Goal: Obtain resource: Download file/media

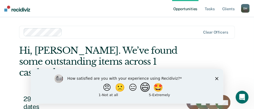
click at [149, 90] on button "😄" at bounding box center [145, 87] width 13 height 11
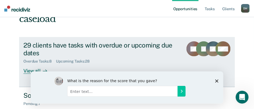
scroll to position [81, 0]
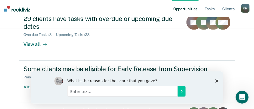
click at [215, 80] on div "What is the reason for the score that you gave?" at bounding box center [126, 87] width 193 height 32
click at [217, 81] on polygon "Close survey" at bounding box center [216, 80] width 3 height 3
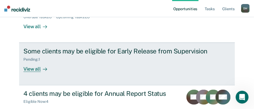
scroll to position [105, 0]
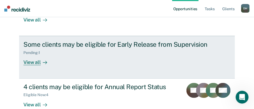
click at [34, 55] on div "View all" at bounding box center [38, 60] width 30 height 11
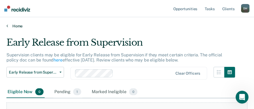
click at [8, 27] on link "Home" at bounding box center [126, 26] width 241 height 5
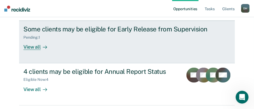
scroll to position [127, 0]
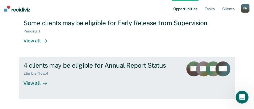
click at [36, 76] on div "View all" at bounding box center [38, 81] width 30 height 11
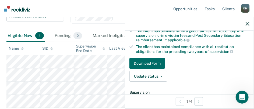
scroll to position [81, 0]
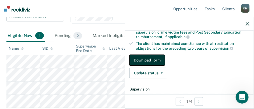
click at [156, 64] on button "Download Form" at bounding box center [148, 60] width 36 height 11
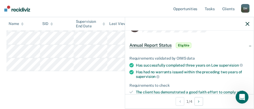
scroll to position [0, 0]
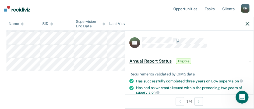
click at [92, 85] on div "Annual Report Status Supervision clients may be eligible for Annual Report Stat…" at bounding box center [126, 3] width 241 height 167
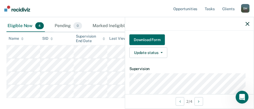
scroll to position [108, 0]
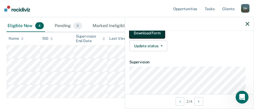
click at [148, 33] on button "Download Form" at bounding box center [148, 33] width 36 height 11
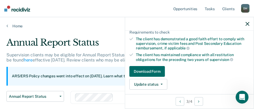
scroll to position [54, 0]
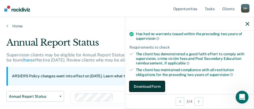
click at [147, 87] on button "Download Form" at bounding box center [148, 86] width 36 height 11
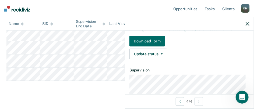
scroll to position [81, 0]
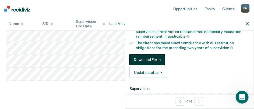
click at [152, 60] on button "Download Form" at bounding box center [148, 59] width 36 height 11
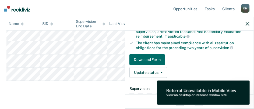
click at [85, 96] on main "Annual Report Status Supervision clients may be eligible for Annual Report Stat…" at bounding box center [127, 19] width 254 height 197
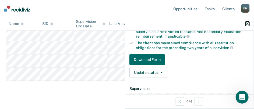
click at [249, 23] on icon "button" at bounding box center [248, 24] width 4 height 4
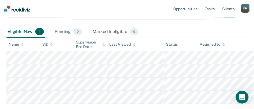
scroll to position [27, 0]
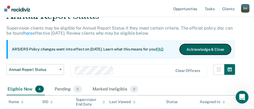
click at [217, 52] on button "Acknowledge & Close" at bounding box center [205, 49] width 51 height 11
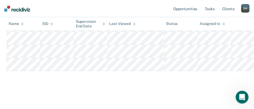
scroll to position [66, 0]
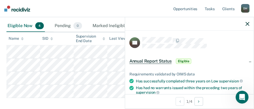
click at [248, 26] on div at bounding box center [189, 23] width 129 height 13
click at [250, 26] on icon "button" at bounding box center [248, 24] width 4 height 4
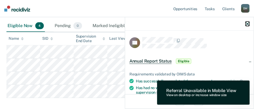
click at [249, 25] on icon "button" at bounding box center [248, 24] width 4 height 4
click at [249, 23] on icon "button" at bounding box center [248, 24] width 4 height 4
click at [245, 26] on div at bounding box center [189, 23] width 129 height 13
click at [247, 26] on button "button" at bounding box center [248, 24] width 4 height 5
